Goal: Navigation & Orientation: Find specific page/section

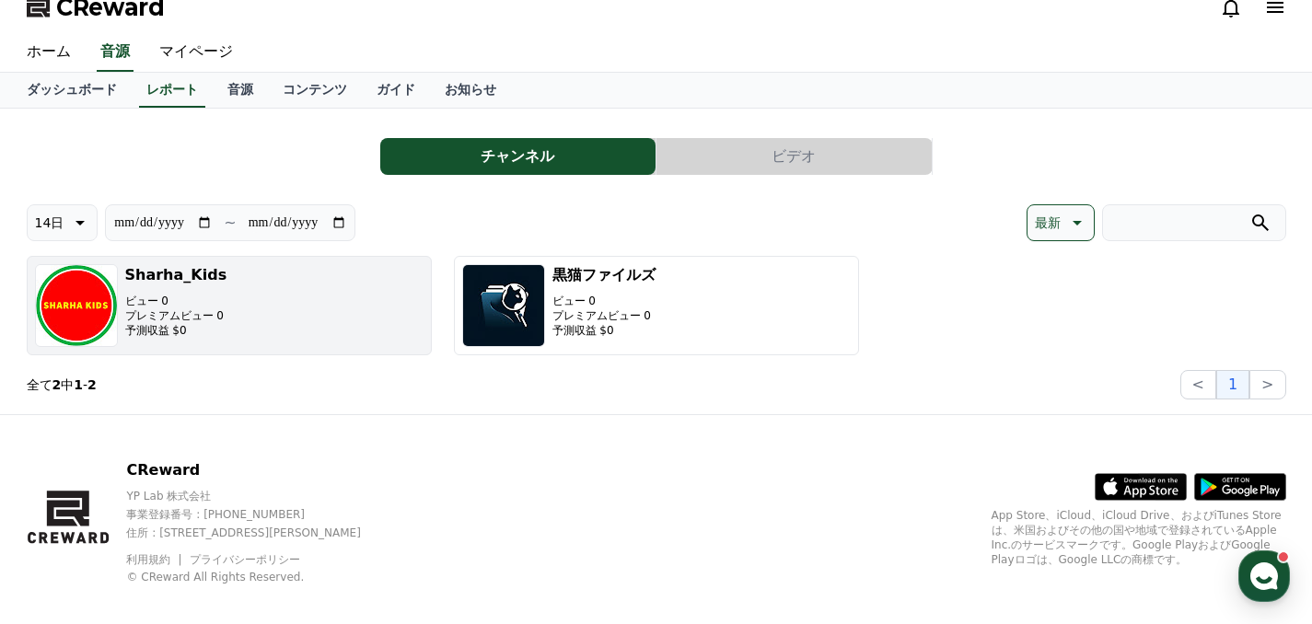
click at [313, 337] on button "Sharha_Kids ビュー 0 プレミアムビュー 0 予測収益 $0" at bounding box center [229, 305] width 405 height 99
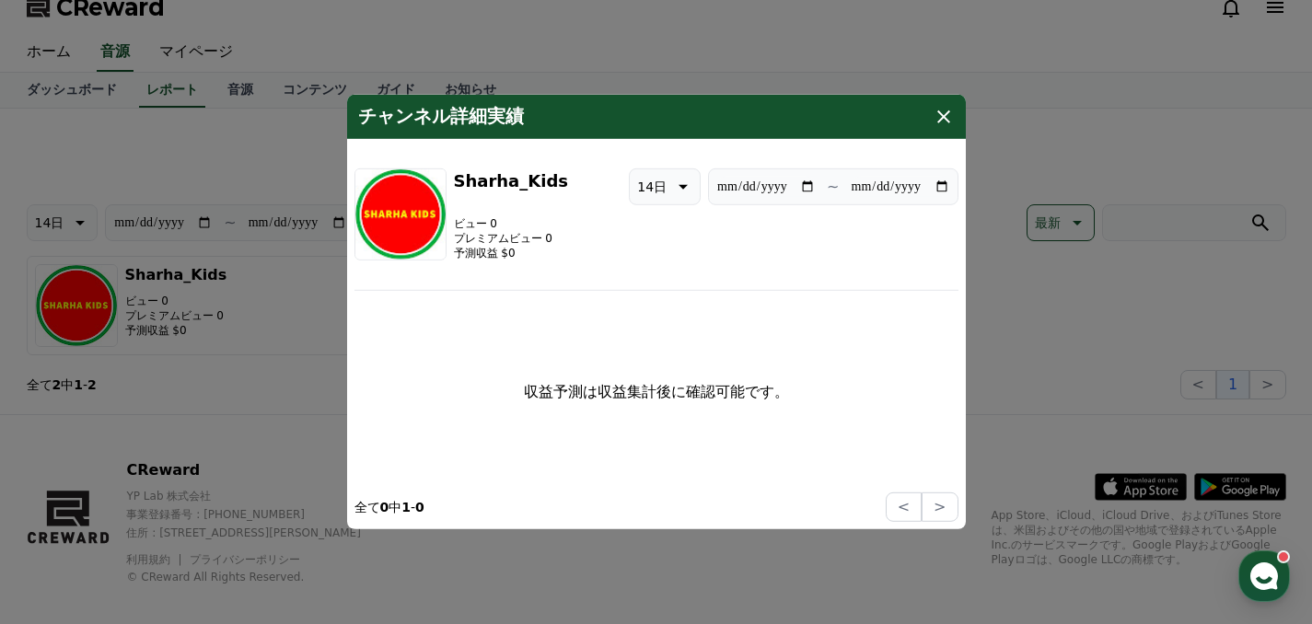
click at [215, 155] on button "close modal" at bounding box center [656, 312] width 1312 height 624
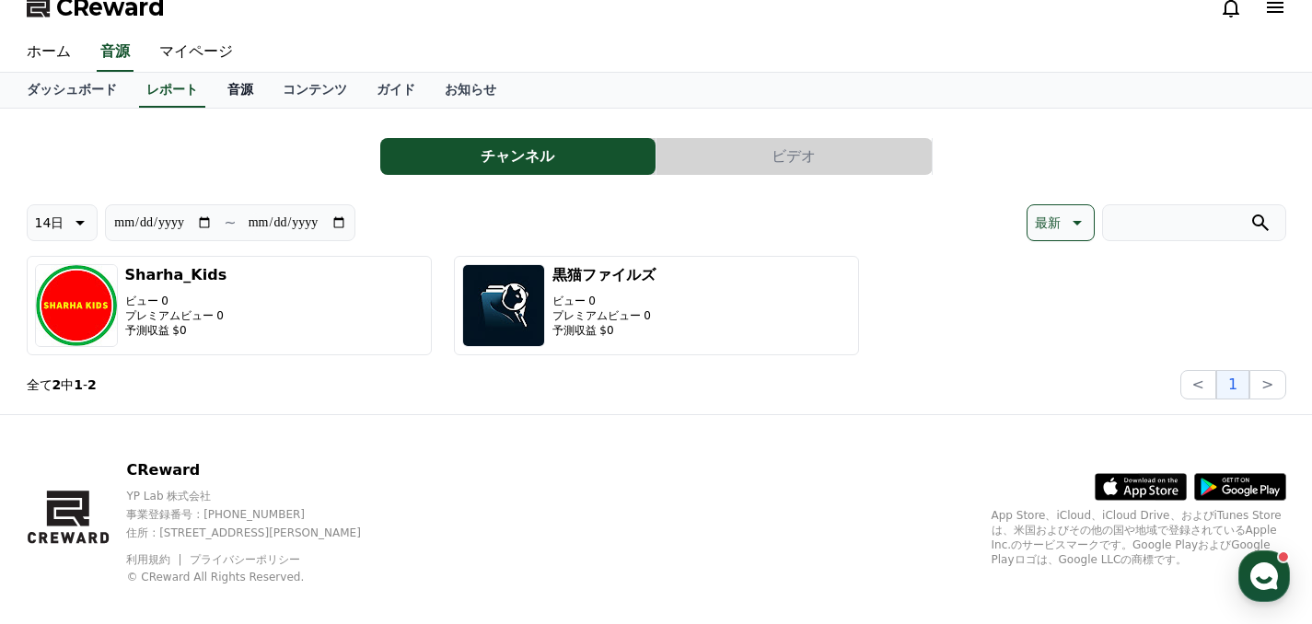
click at [244, 102] on link "音源" at bounding box center [240, 90] width 55 height 35
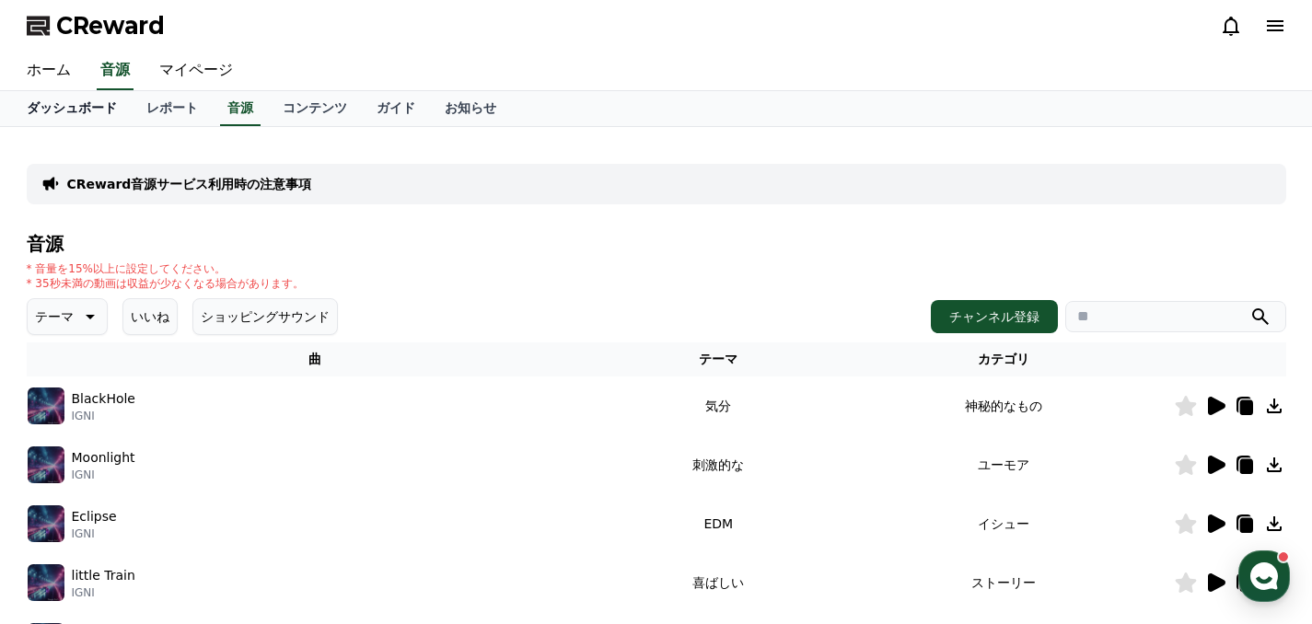
click at [107, 115] on link "ダッシュボード" at bounding box center [72, 108] width 120 height 35
